Goal: Find specific page/section: Find specific page/section

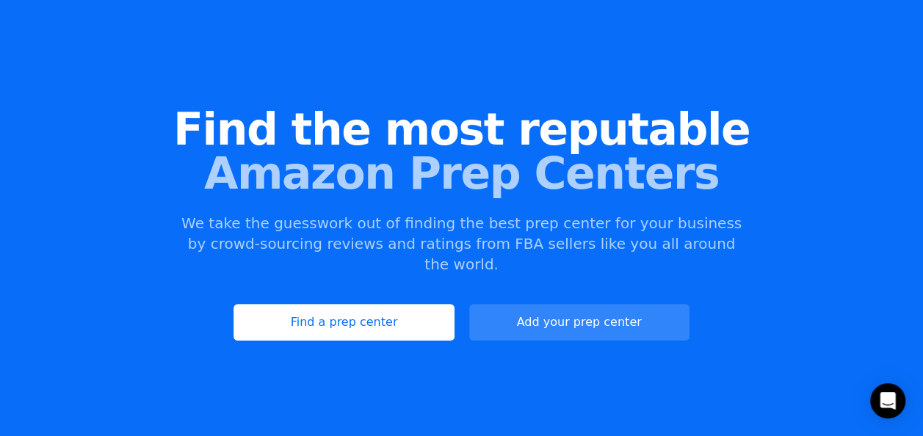
scroll to position [147, 0]
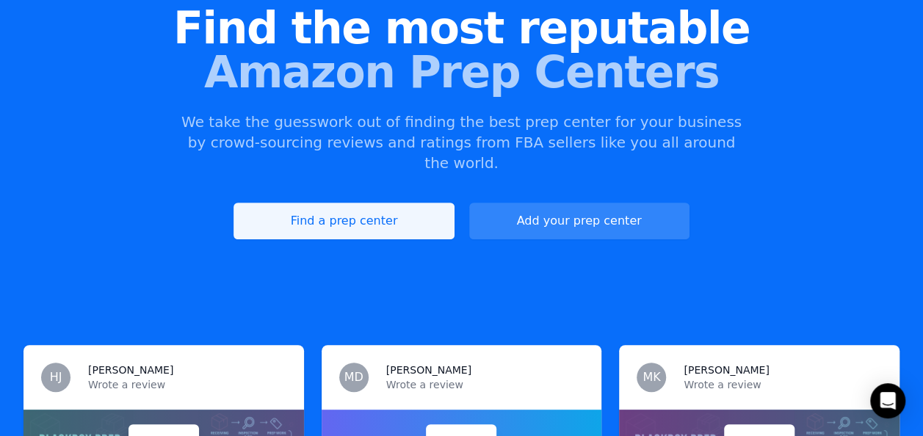
click at [397, 206] on link "Find a prep center" at bounding box center [343, 221] width 220 height 37
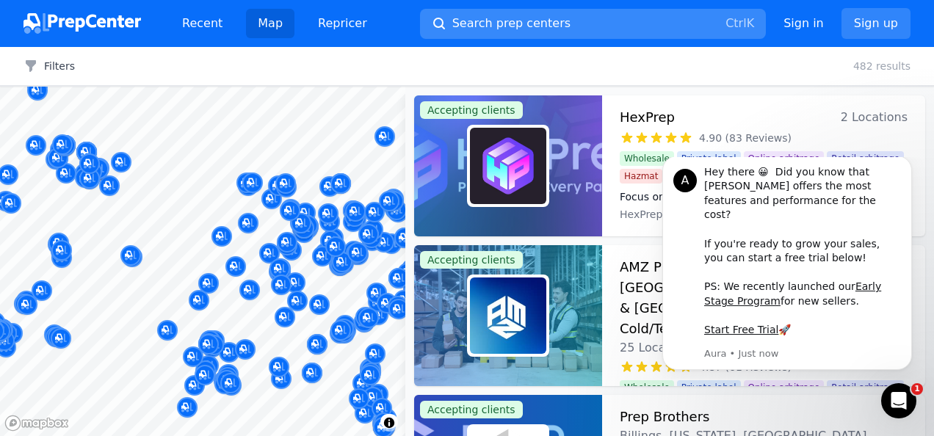
click at [484, 29] on span "Search prep centers" at bounding box center [511, 24] width 118 height 18
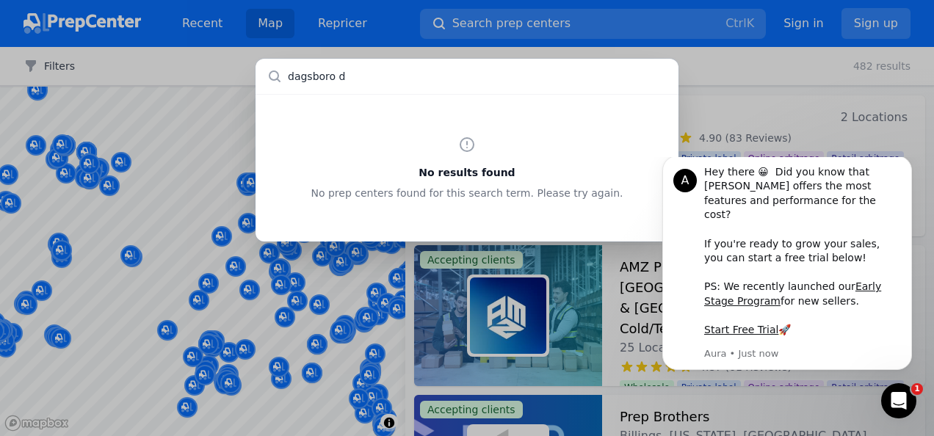
type input "dagsboro de"
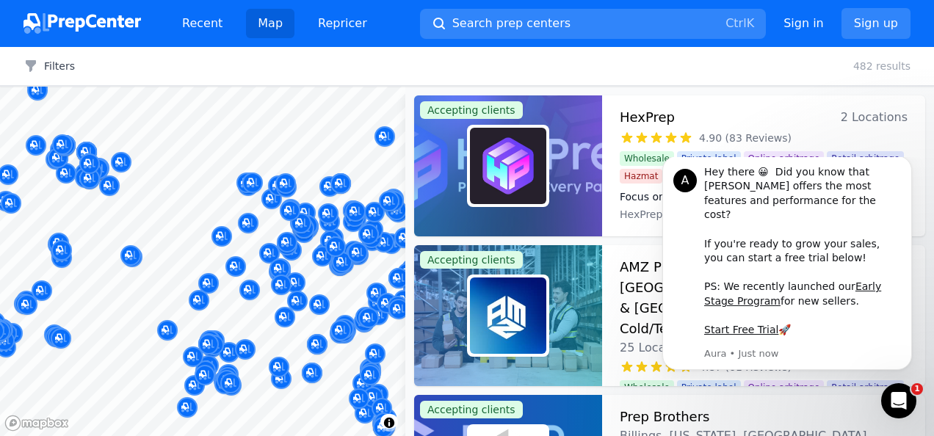
click at [716, 60] on div at bounding box center [467, 218] width 934 height 436
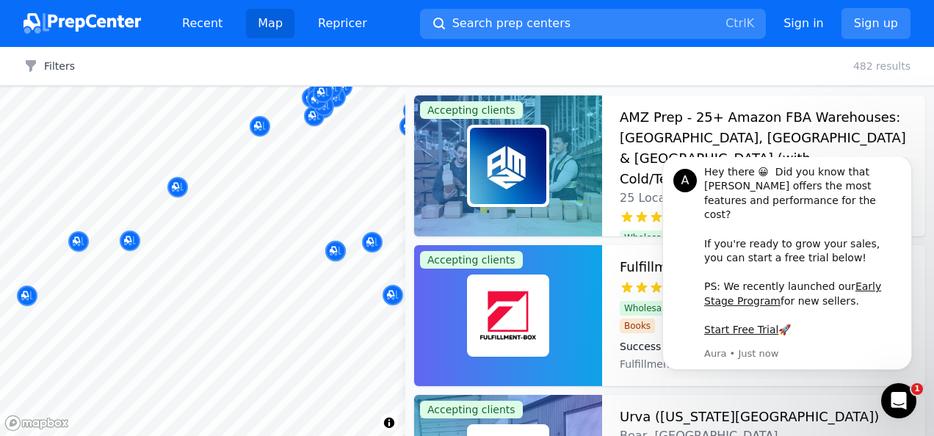
drag, startPoint x: 298, startPoint y: 211, endPoint x: 286, endPoint y: 245, distance: 36.7
click at [286, 245] on body "Recent Map Repricer Search prep centers Ctrl K Open main menu Sign in Sign up F…" at bounding box center [467, 218] width 934 height 436
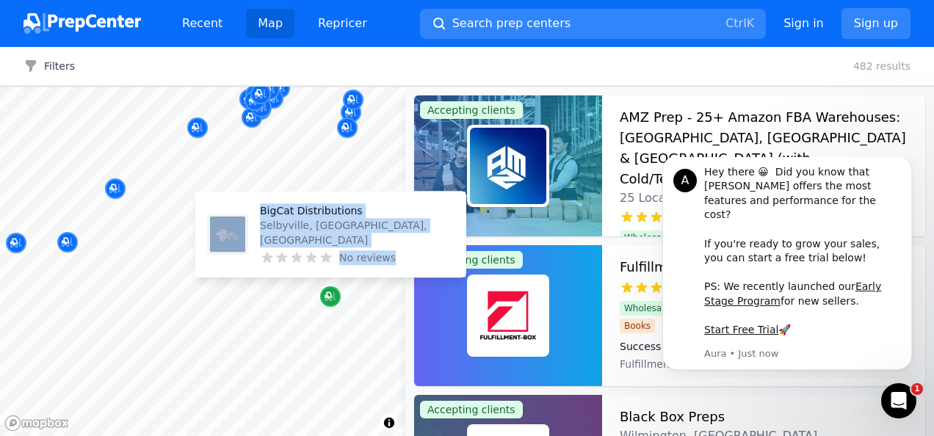
click at [335, 294] on icon "Map marker" at bounding box center [330, 296] width 12 height 15
